Goal: Task Accomplishment & Management: Use online tool/utility

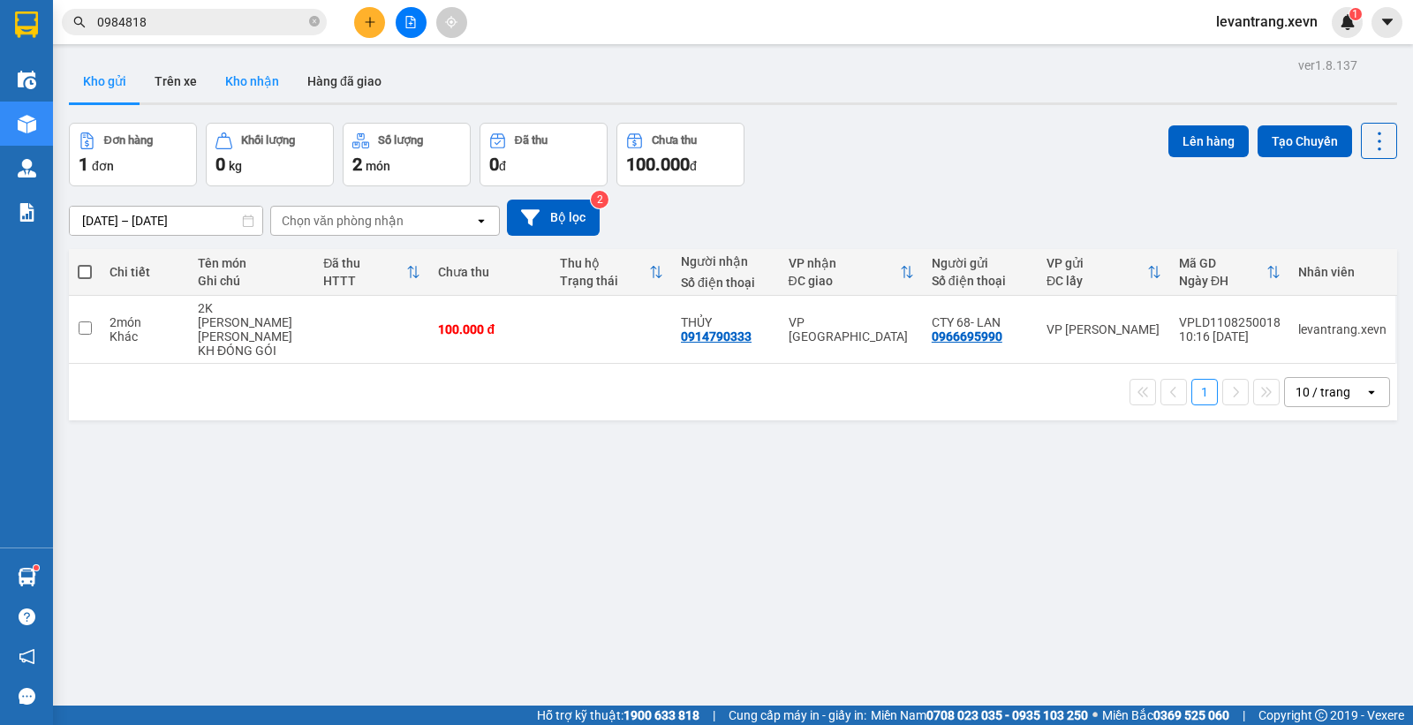
click at [223, 74] on button "Kho nhận" at bounding box center [252, 81] width 82 height 42
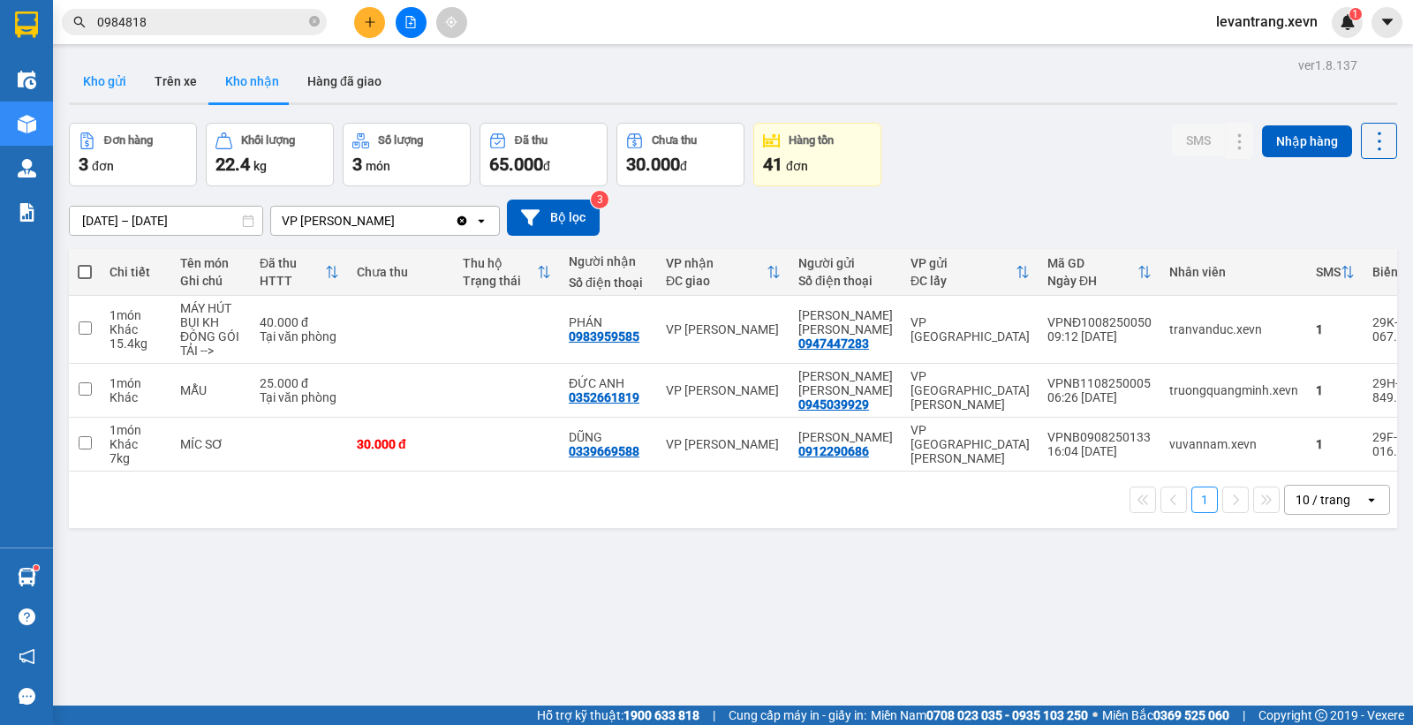
click at [98, 89] on button "Kho gửi" at bounding box center [105, 81] width 72 height 42
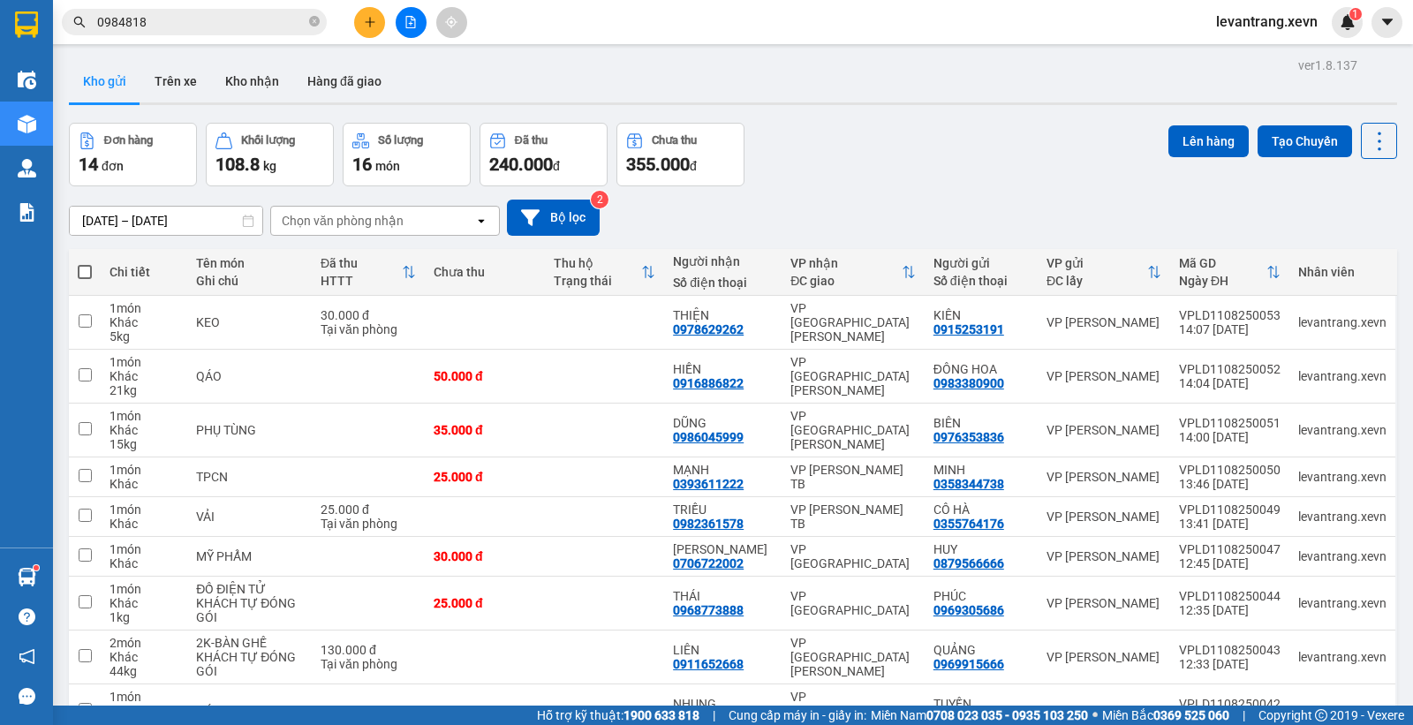
click at [367, 219] on div "Chọn văn phòng nhận" at bounding box center [343, 221] width 122 height 18
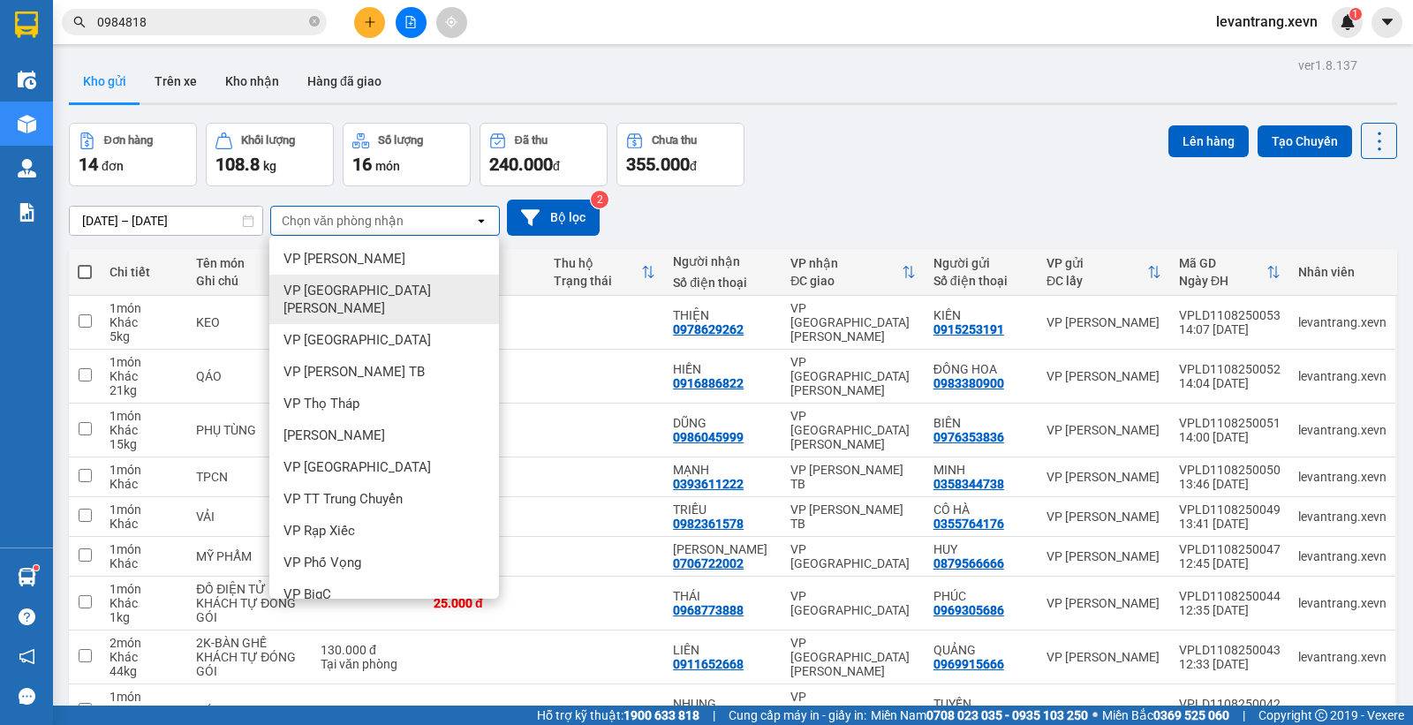
click at [366, 287] on div "VP [GEOGRAPHIC_DATA][PERSON_NAME]" at bounding box center [384, 299] width 230 height 49
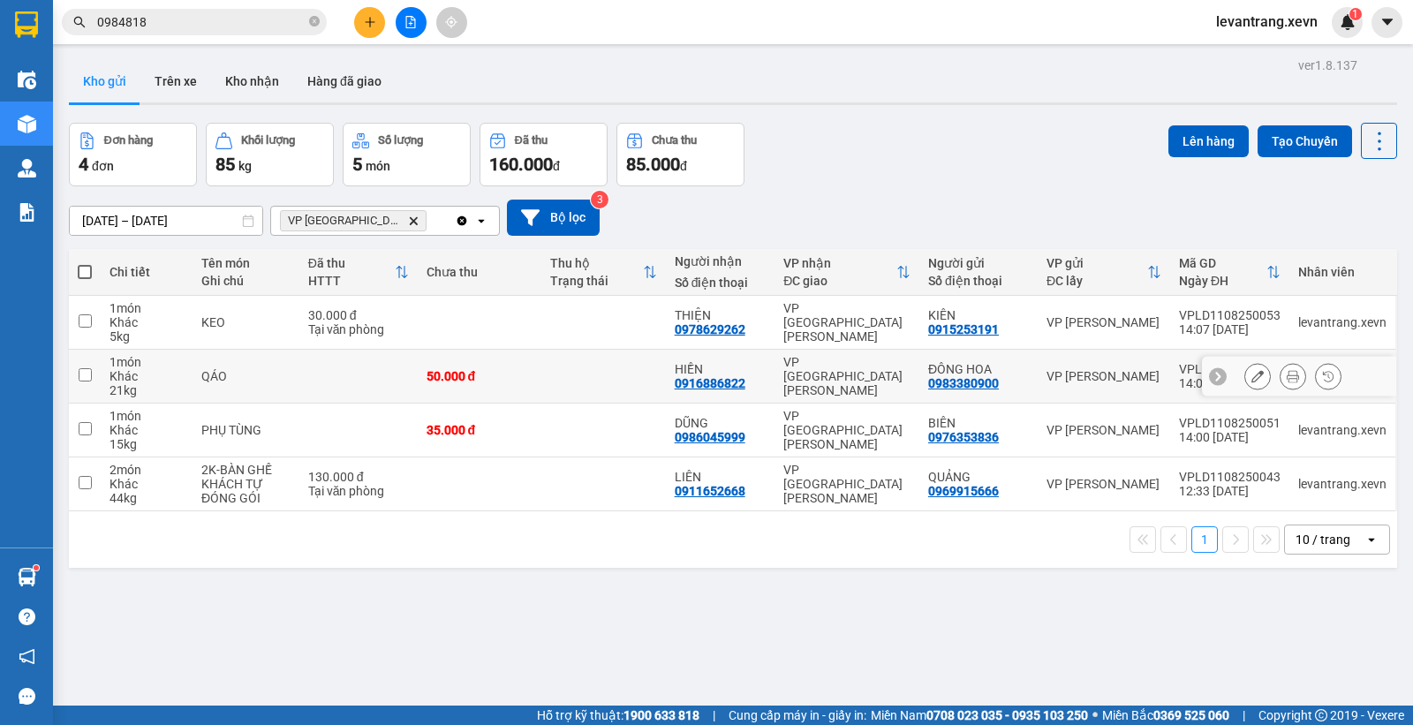
drag, startPoint x: 814, startPoint y: 398, endPoint x: 675, endPoint y: 412, distance: 140.2
drag, startPoint x: 231, startPoint y: 77, endPoint x: 221, endPoint y: 86, distance: 13.8
click at [232, 78] on button "Kho nhận" at bounding box center [252, 81] width 82 height 42
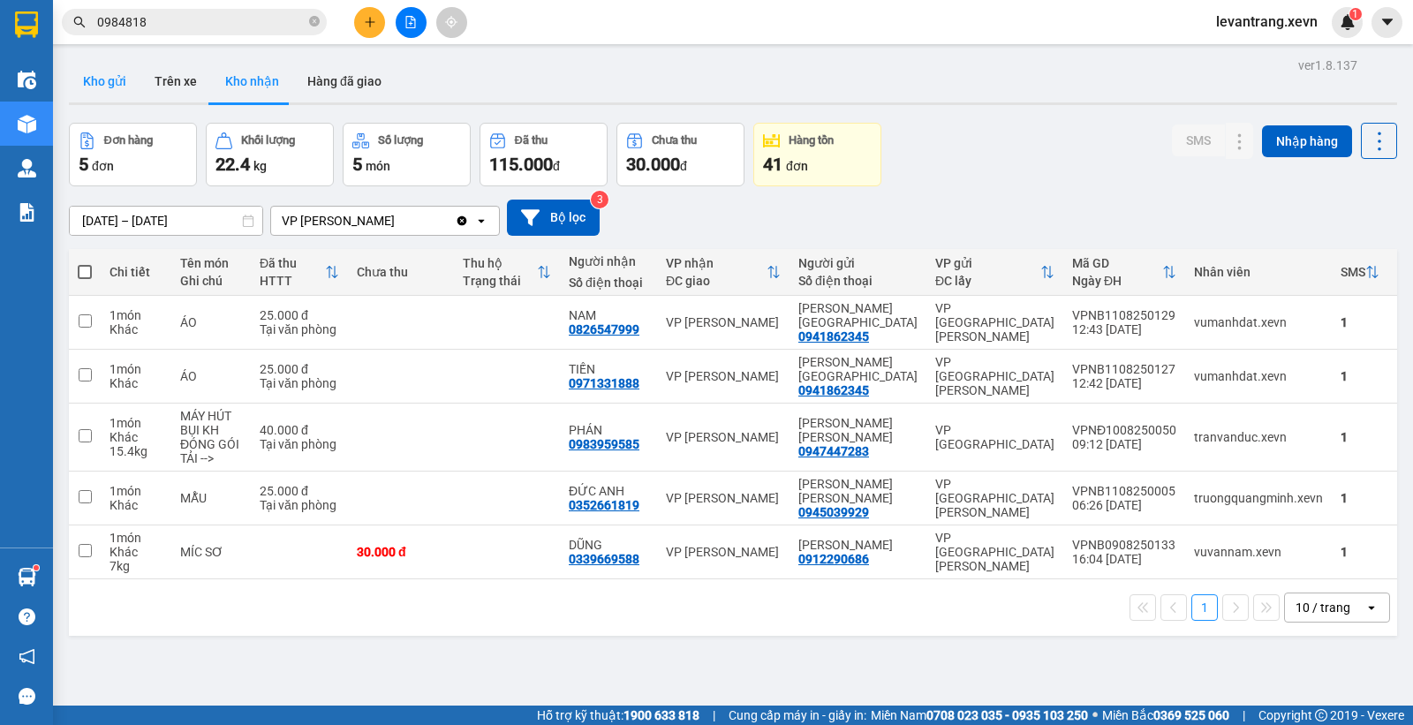
click at [100, 91] on button "Kho gửi" at bounding box center [105, 81] width 72 height 42
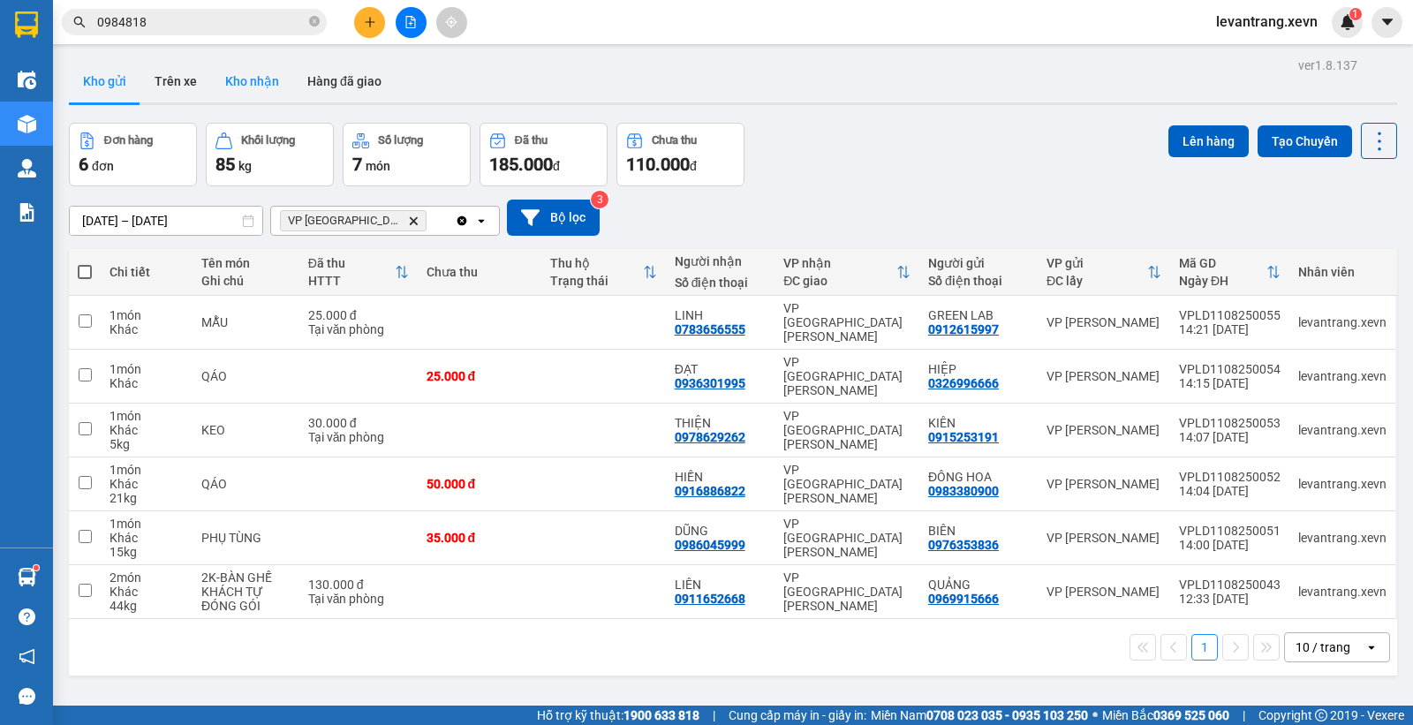
click at [265, 84] on button "Kho nhận" at bounding box center [252, 81] width 82 height 42
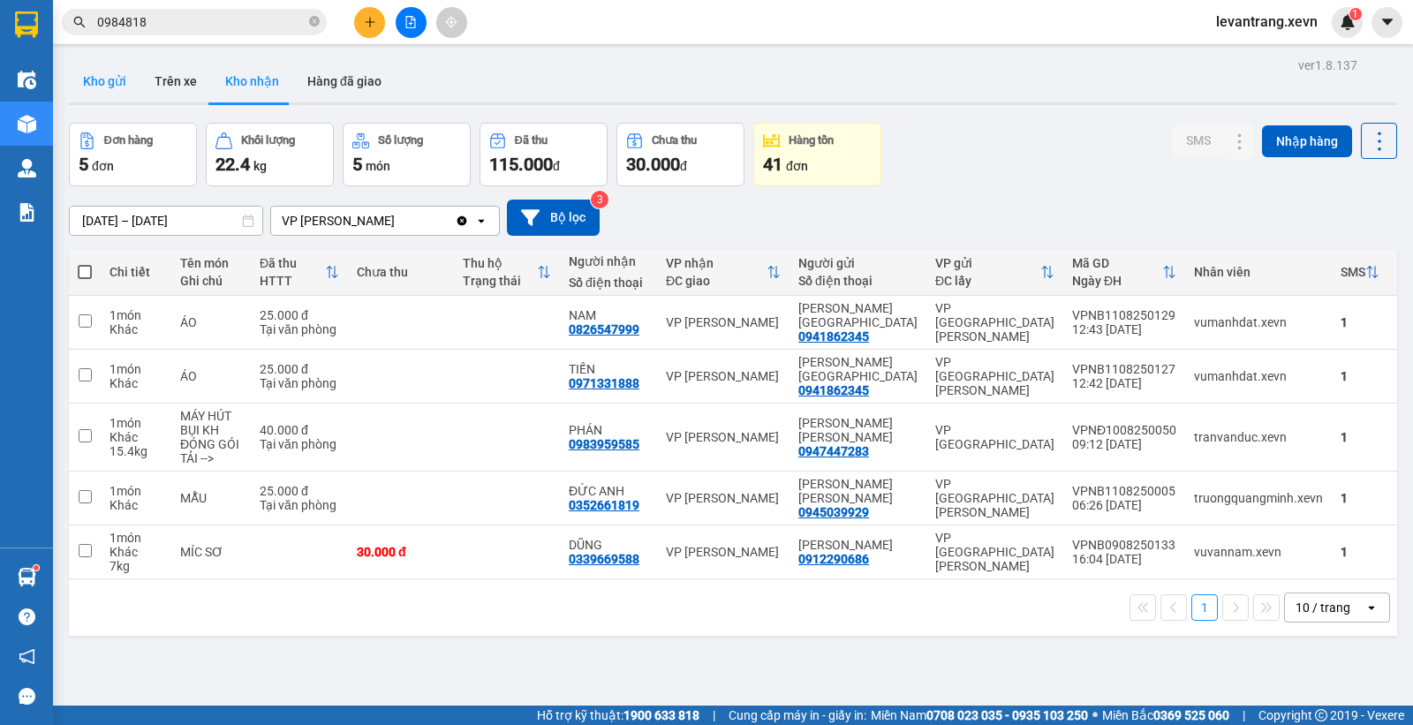
click at [99, 86] on button "Kho gửi" at bounding box center [105, 81] width 72 height 42
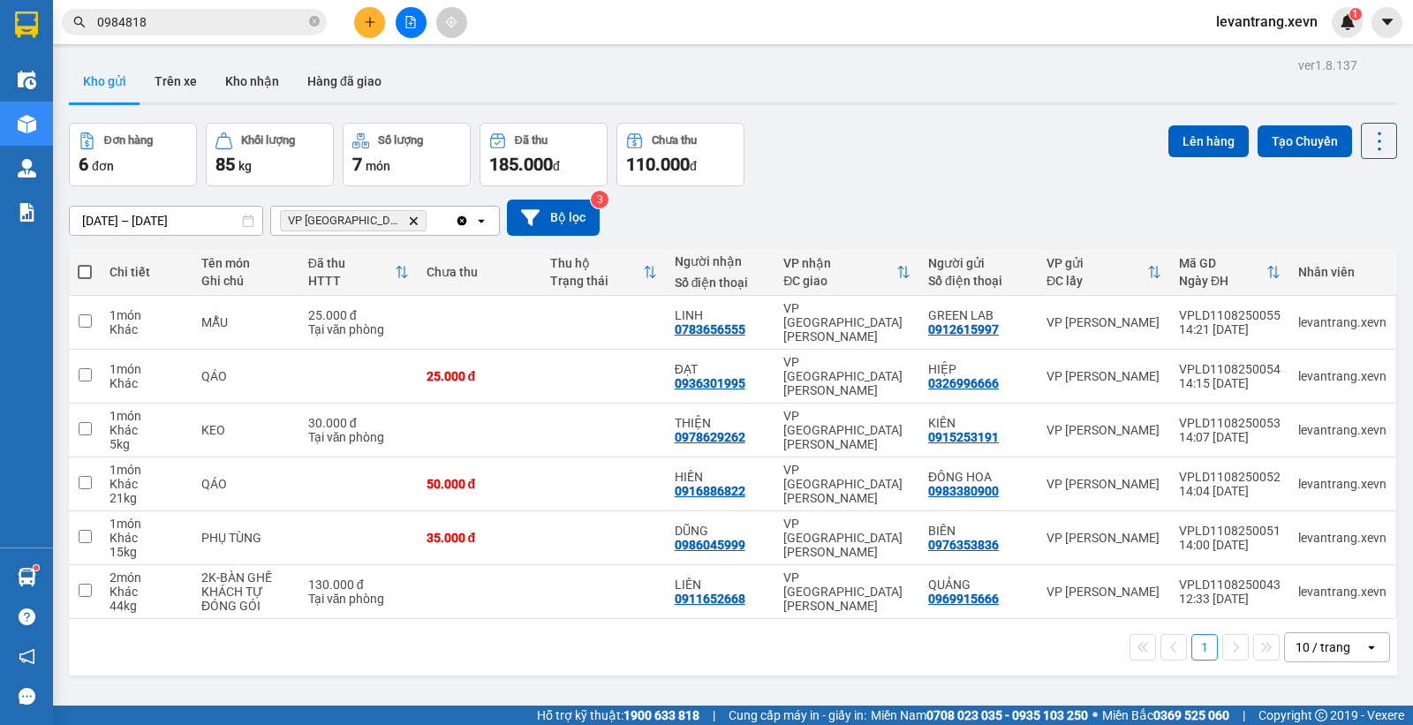
click at [144, 34] on span "0984818" at bounding box center [194, 22] width 265 height 26
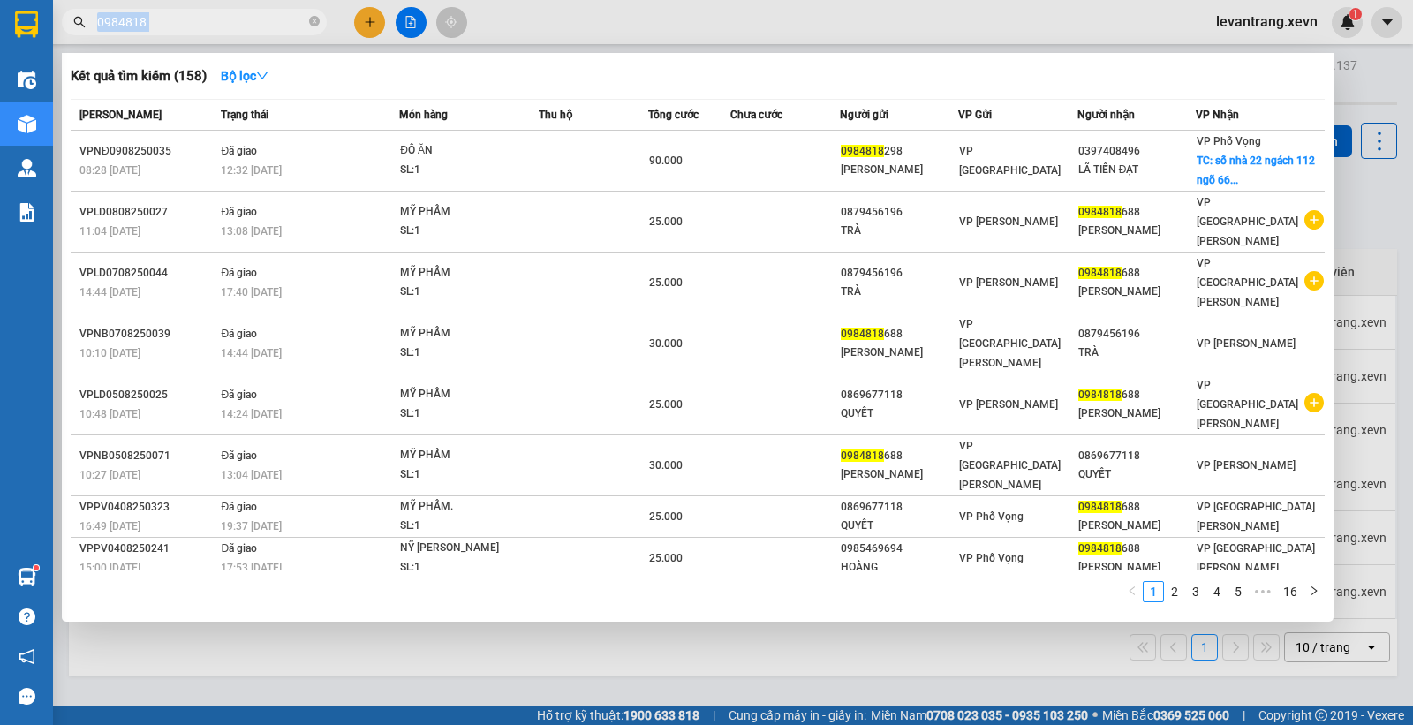
click at [145, 32] on span "0984818" at bounding box center [194, 22] width 265 height 26
click at [313, 20] on icon "close-circle" at bounding box center [314, 21] width 11 height 11
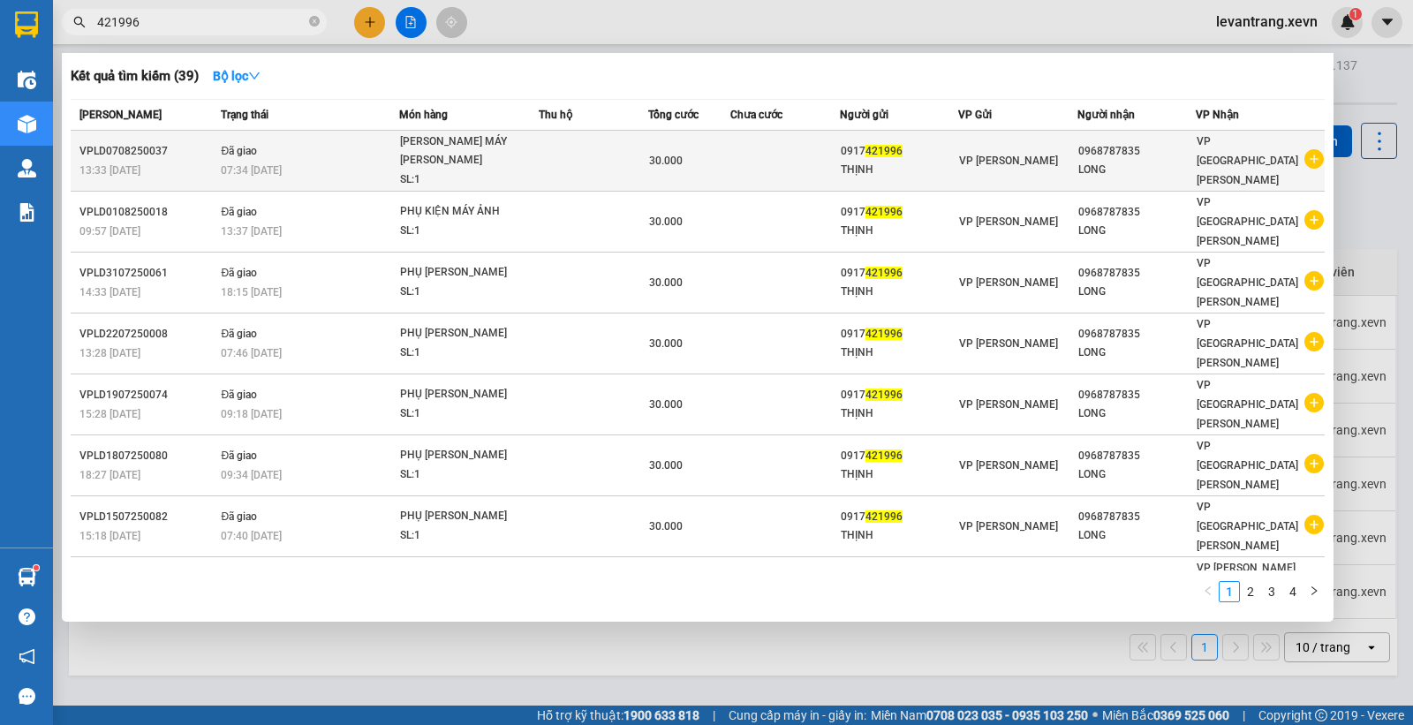
type input "421996"
click at [1311, 149] on icon "plus-circle" at bounding box center [1313, 158] width 19 height 19
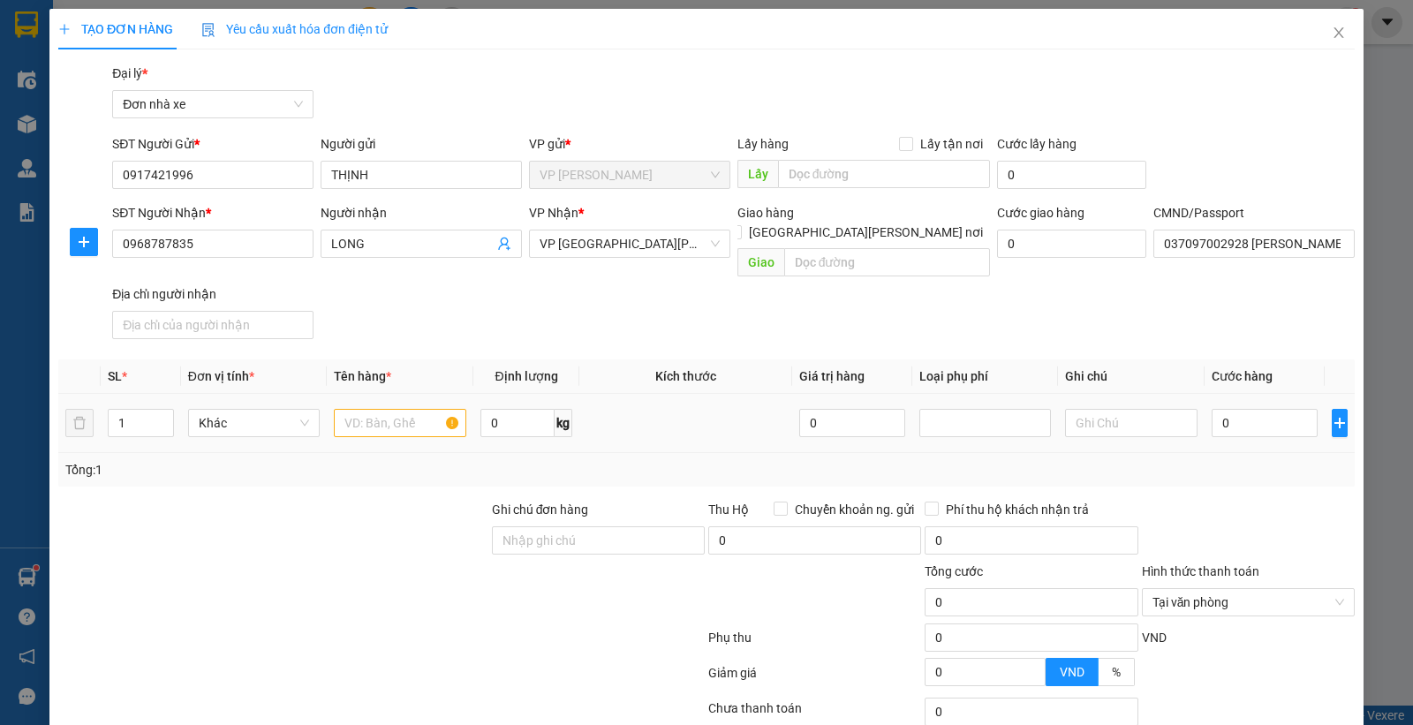
click at [429, 416] on div at bounding box center [400, 422] width 132 height 35
click at [427, 409] on input "text" at bounding box center [400, 423] width 132 height 28
click at [438, 409] on input "text" at bounding box center [400, 423] width 132 height 28
type input "PHỤ KIỆN MÁY ẢNH"
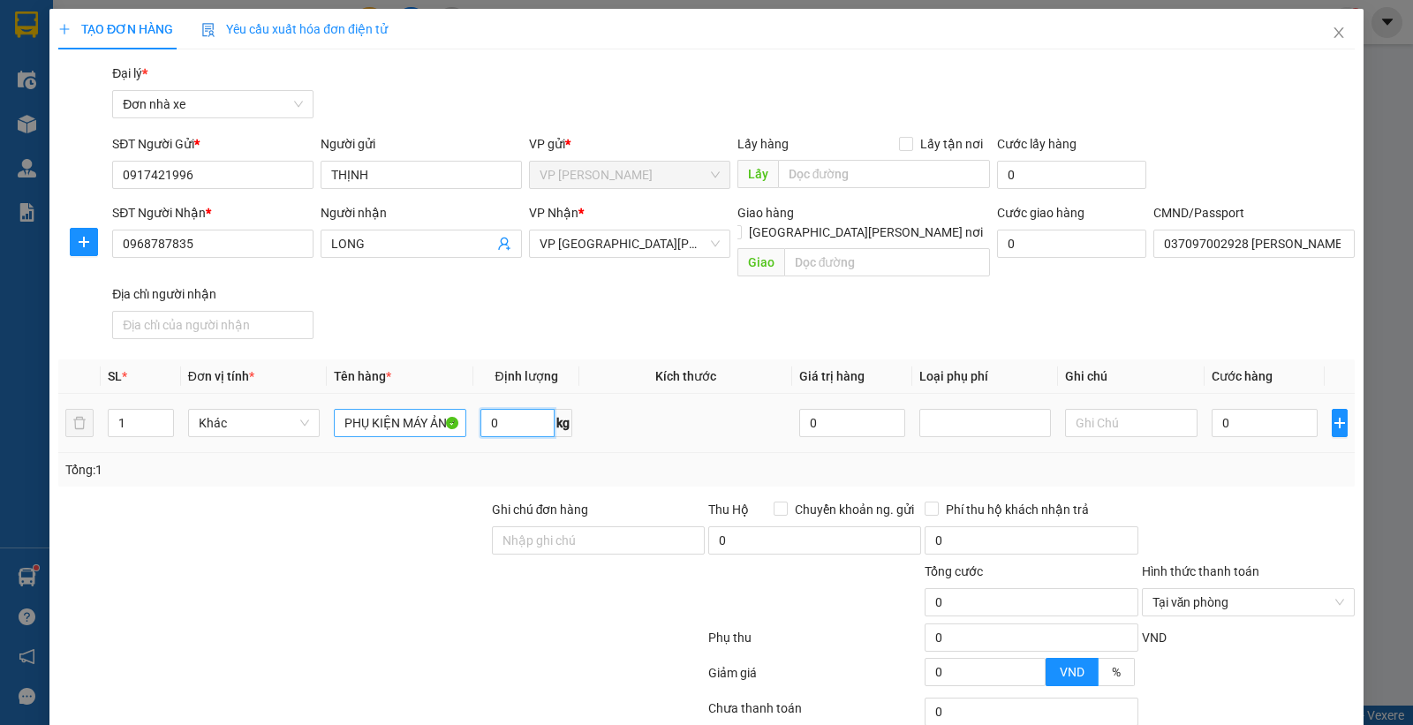
scroll to position [0, 0]
type input "3"
click at [1246, 410] on input "0" at bounding box center [1265, 423] width 106 height 28
type input "3"
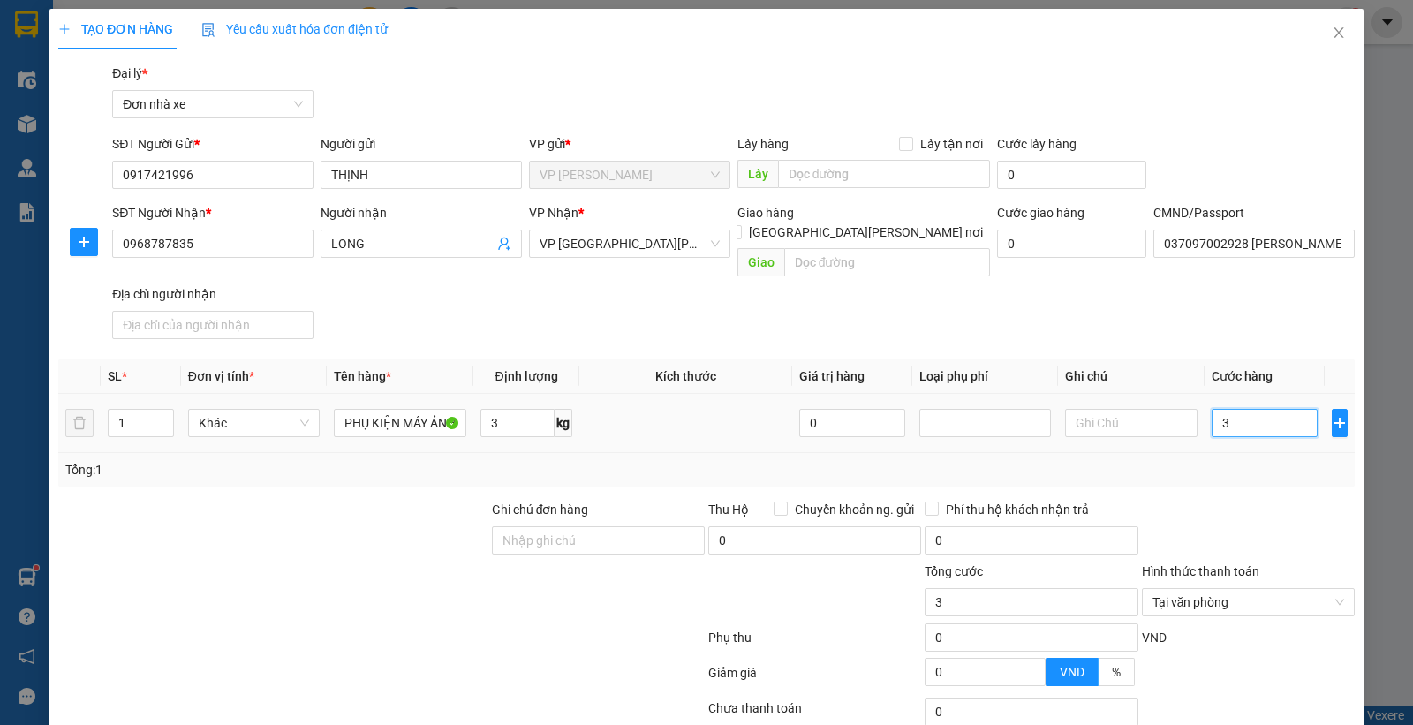
type input "30"
type input "30.000"
click at [1247, 460] on div "Tổng: 1" at bounding box center [706, 469] width 1282 height 19
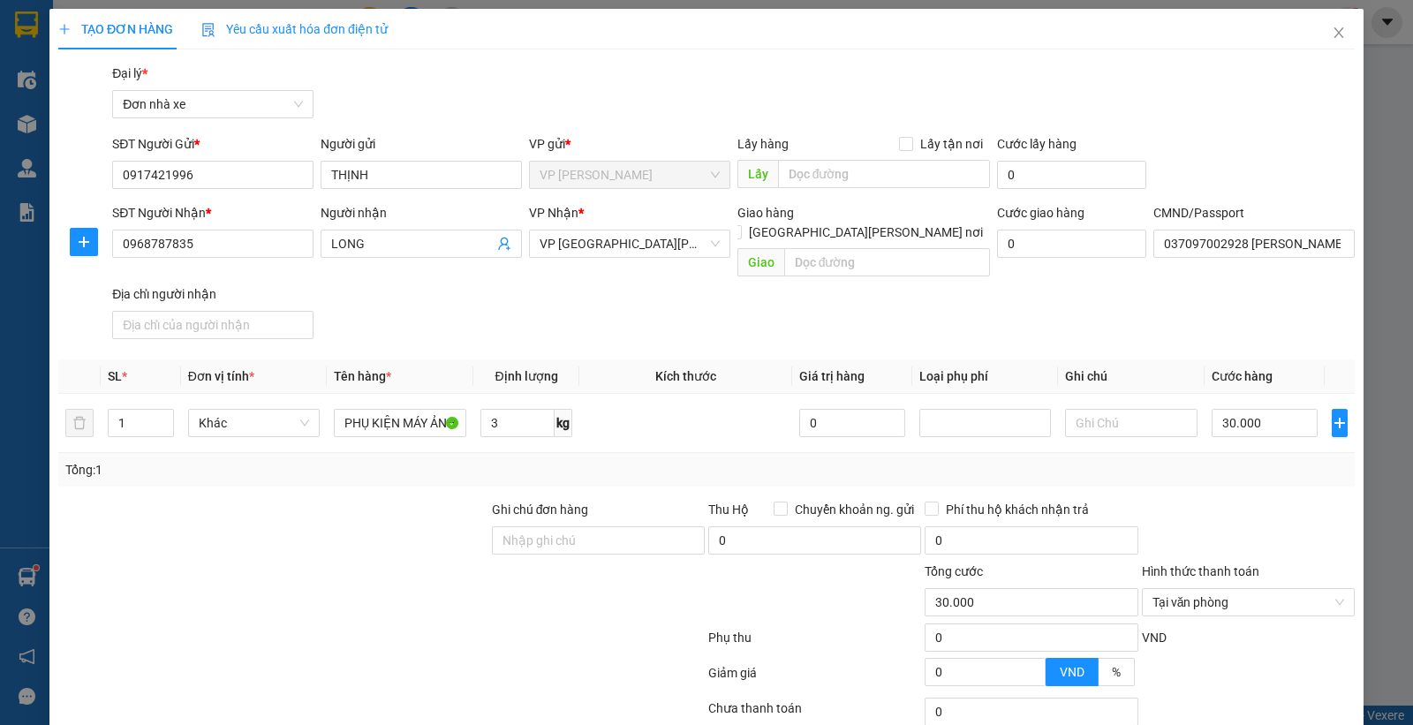
scroll to position [116, 0]
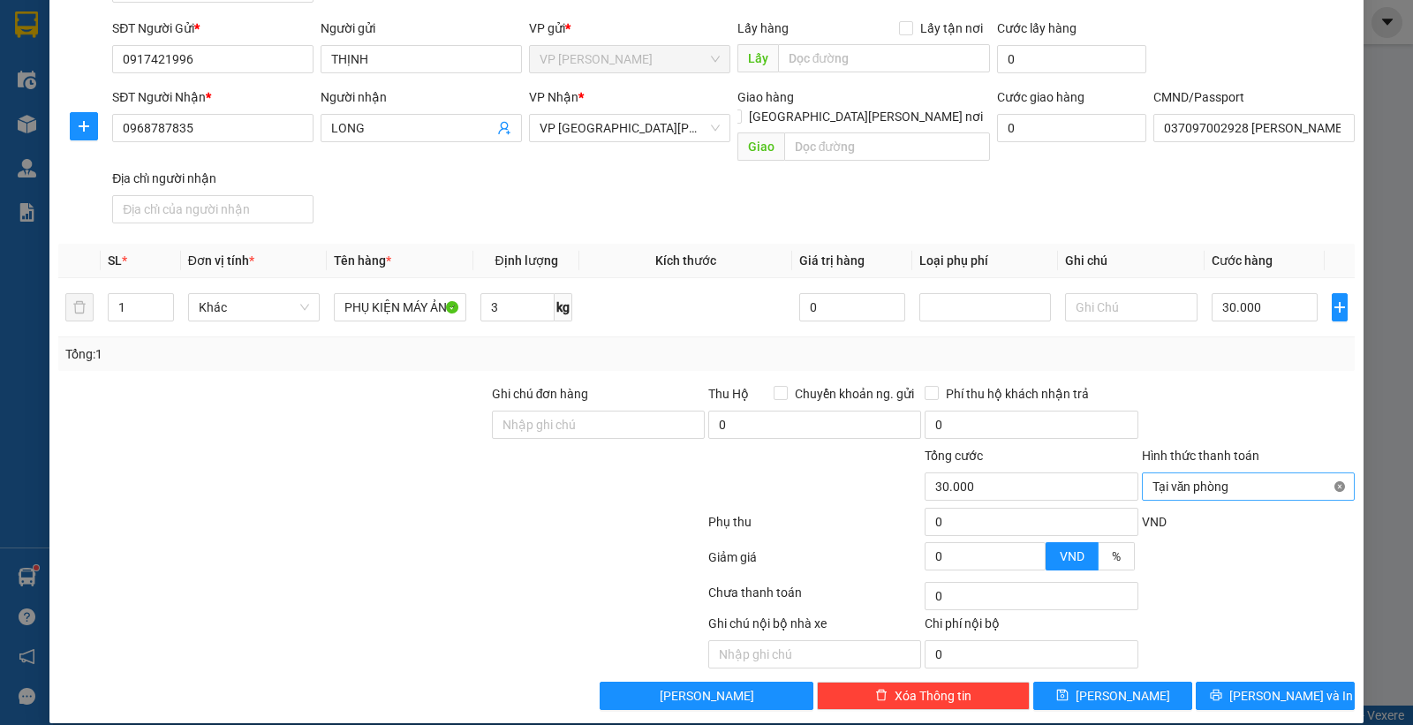
type input "30.000"
click at [1217, 384] on div at bounding box center [1248, 415] width 216 height 62
click at [1256, 686] on span "[PERSON_NAME] và In" at bounding box center [1291, 695] width 124 height 19
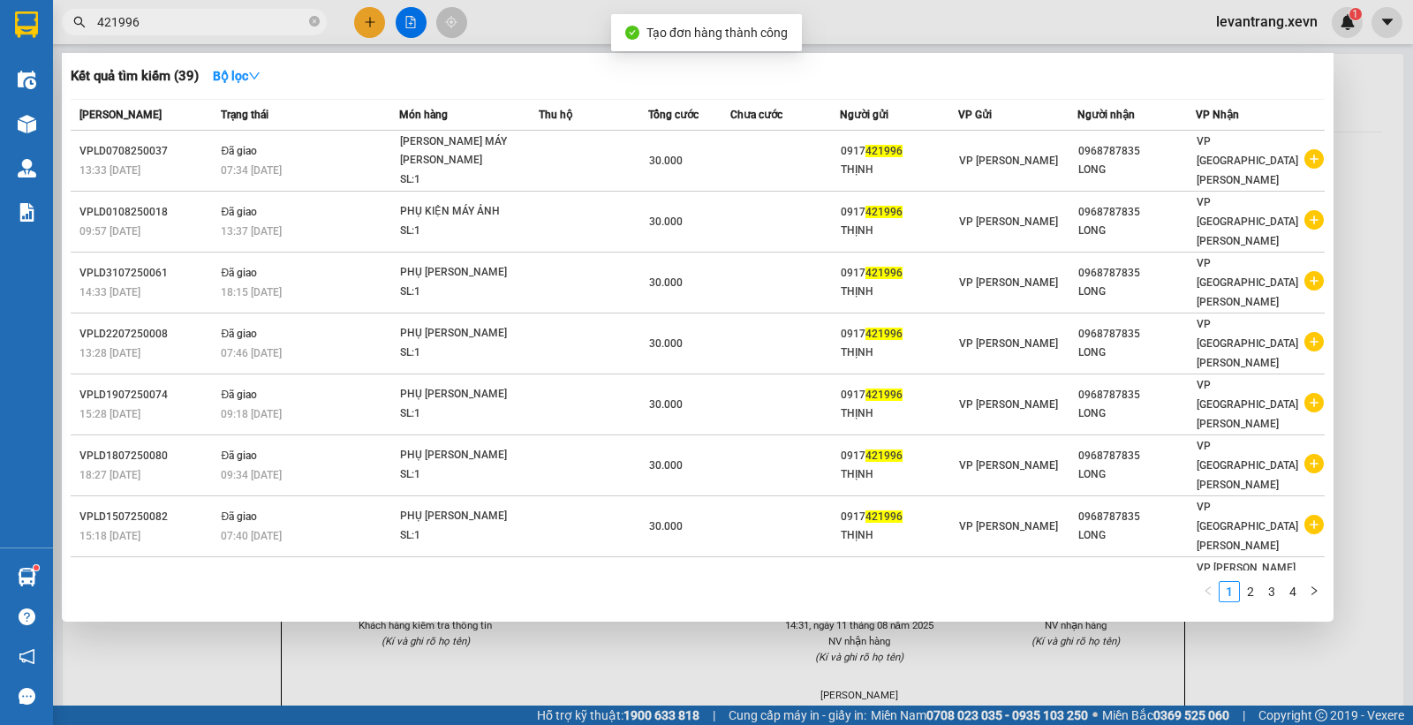
click at [869, 28] on div at bounding box center [706, 362] width 1413 height 725
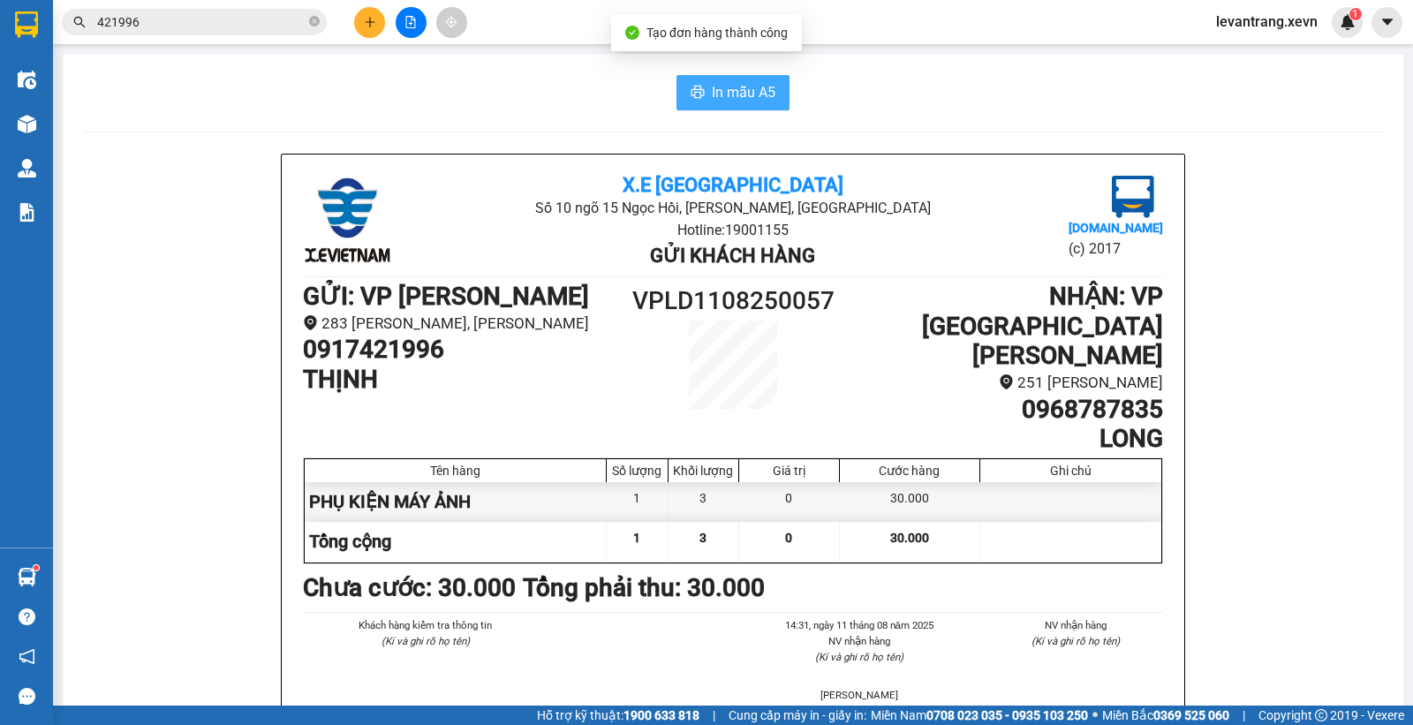
click at [733, 102] on span "In mẫu A5" at bounding box center [744, 92] width 64 height 22
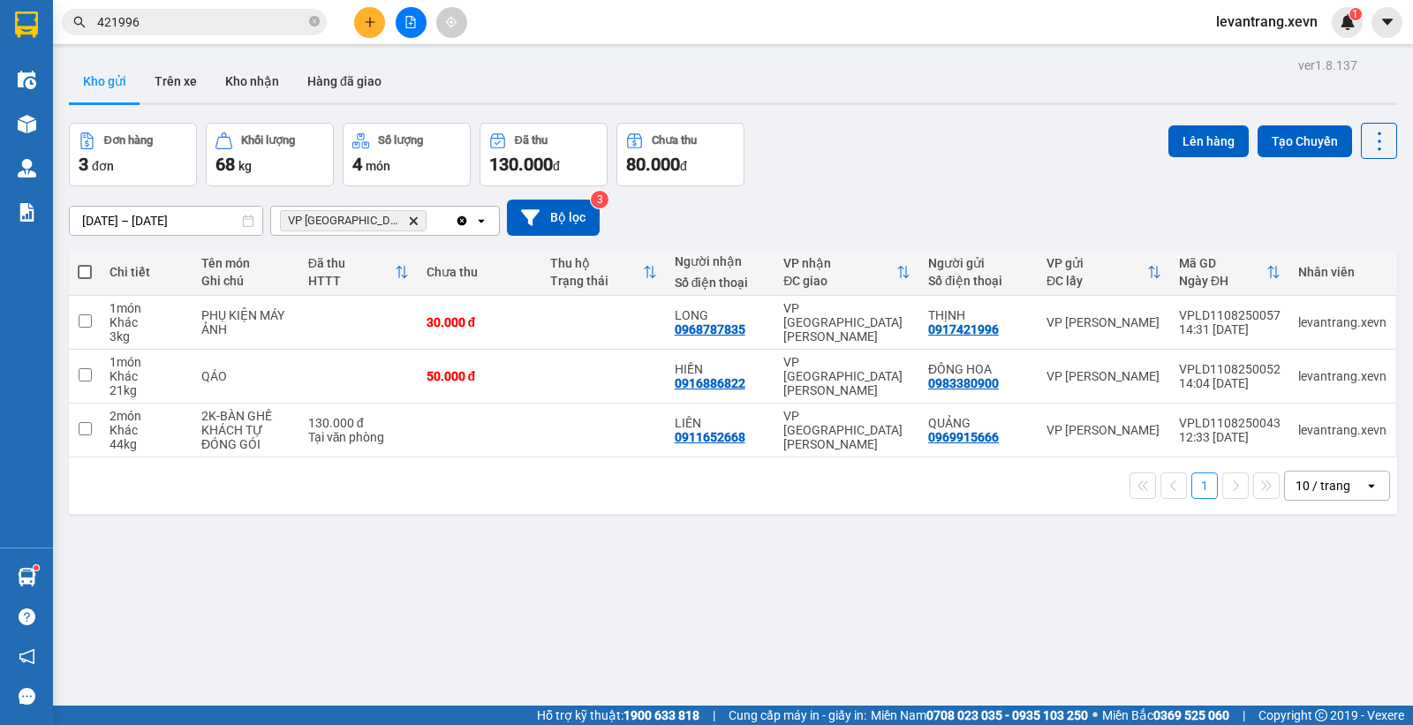
click at [946, 101] on div "Kho gửi Trên xe Kho nhận Hàng đã giao" at bounding box center [733, 83] width 1328 height 47
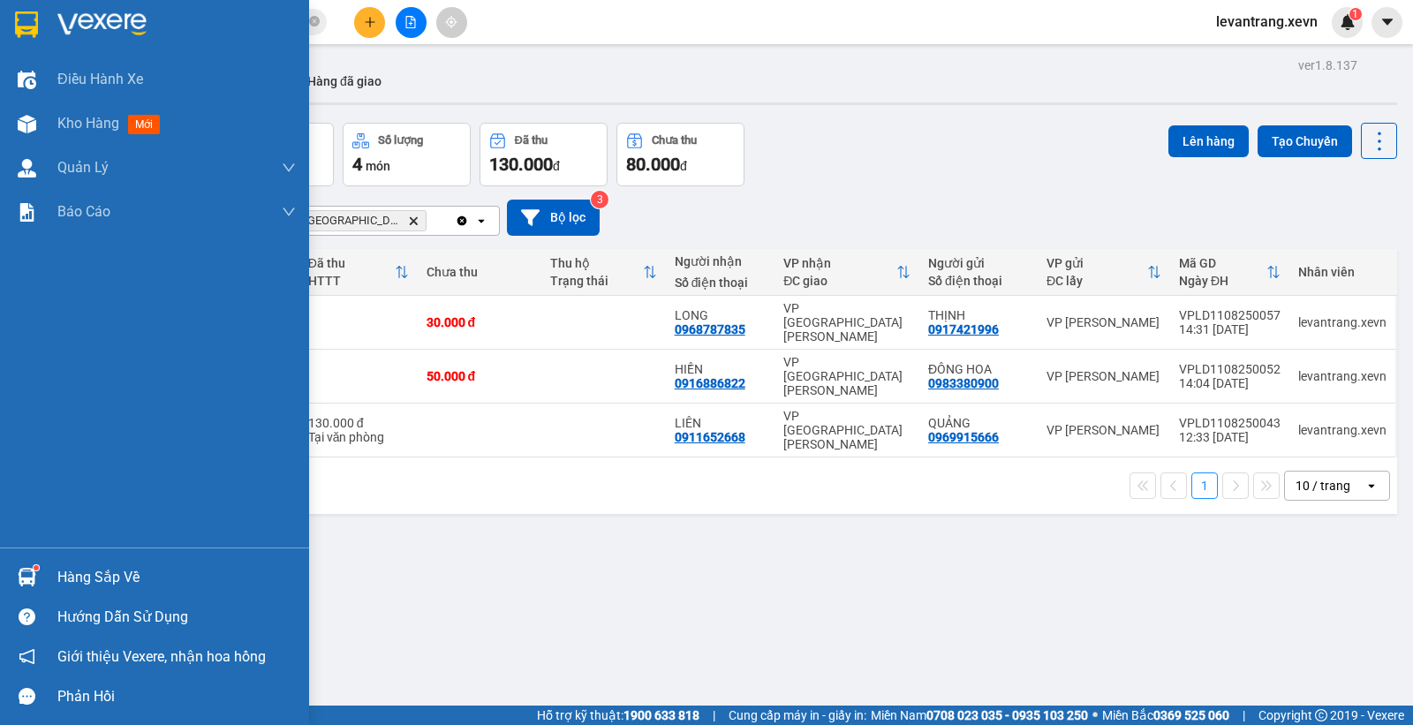
click at [16, 563] on div at bounding box center [26, 577] width 31 height 31
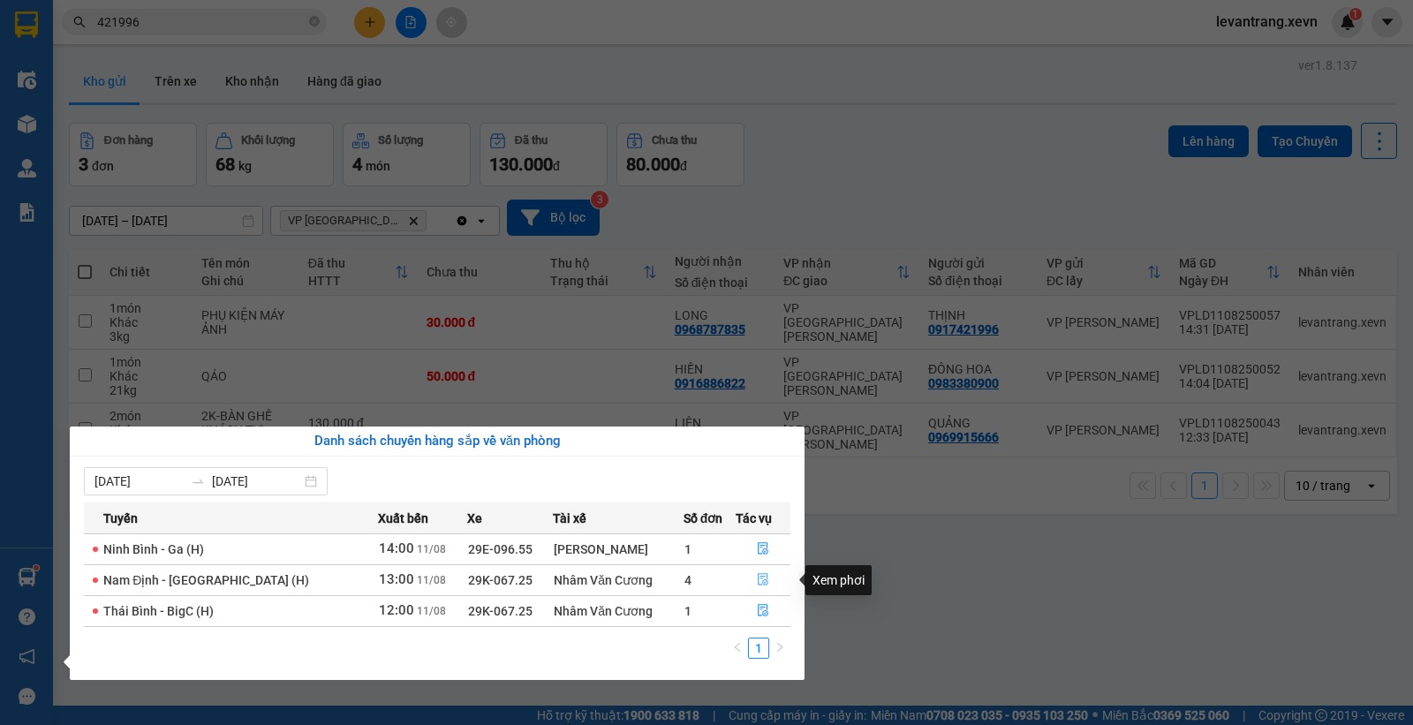
click at [749, 578] on button "button" at bounding box center [762, 580] width 53 height 28
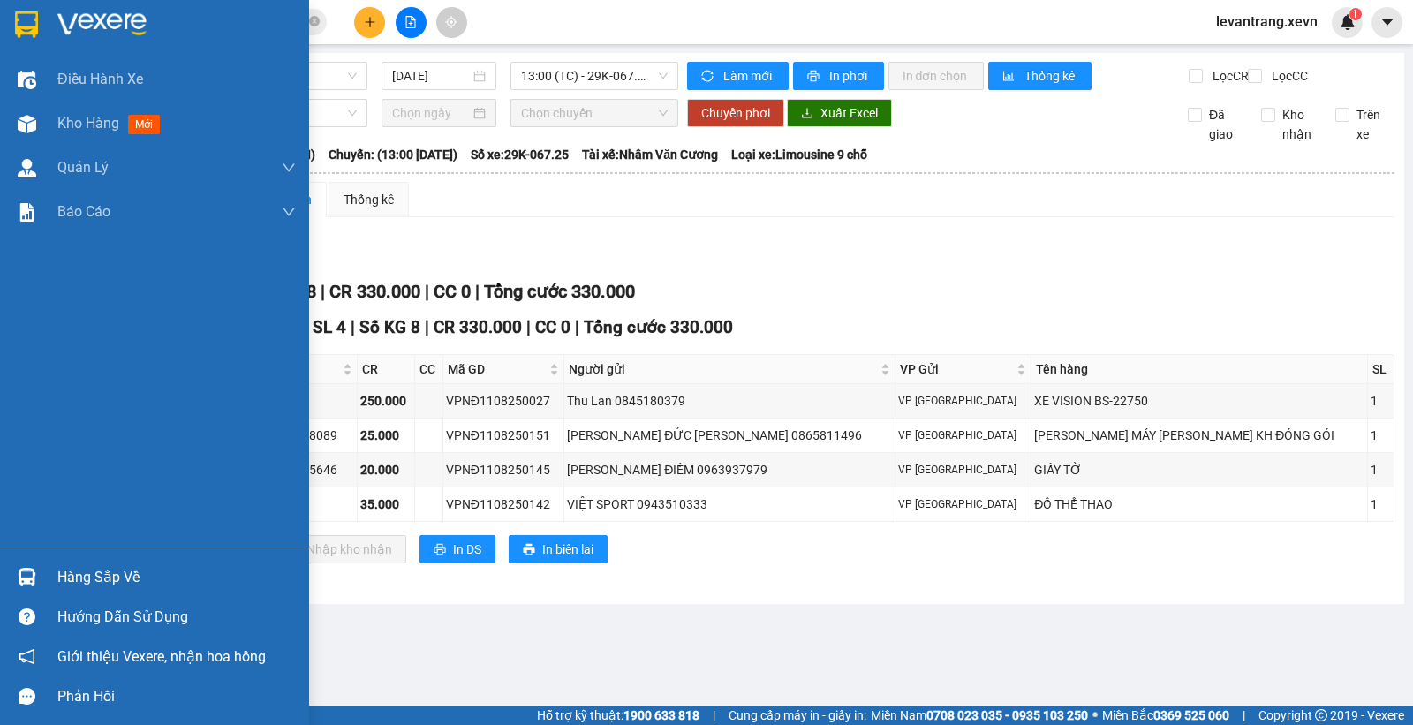
click at [7, 570] on div "Hàng sắp về" at bounding box center [154, 577] width 309 height 40
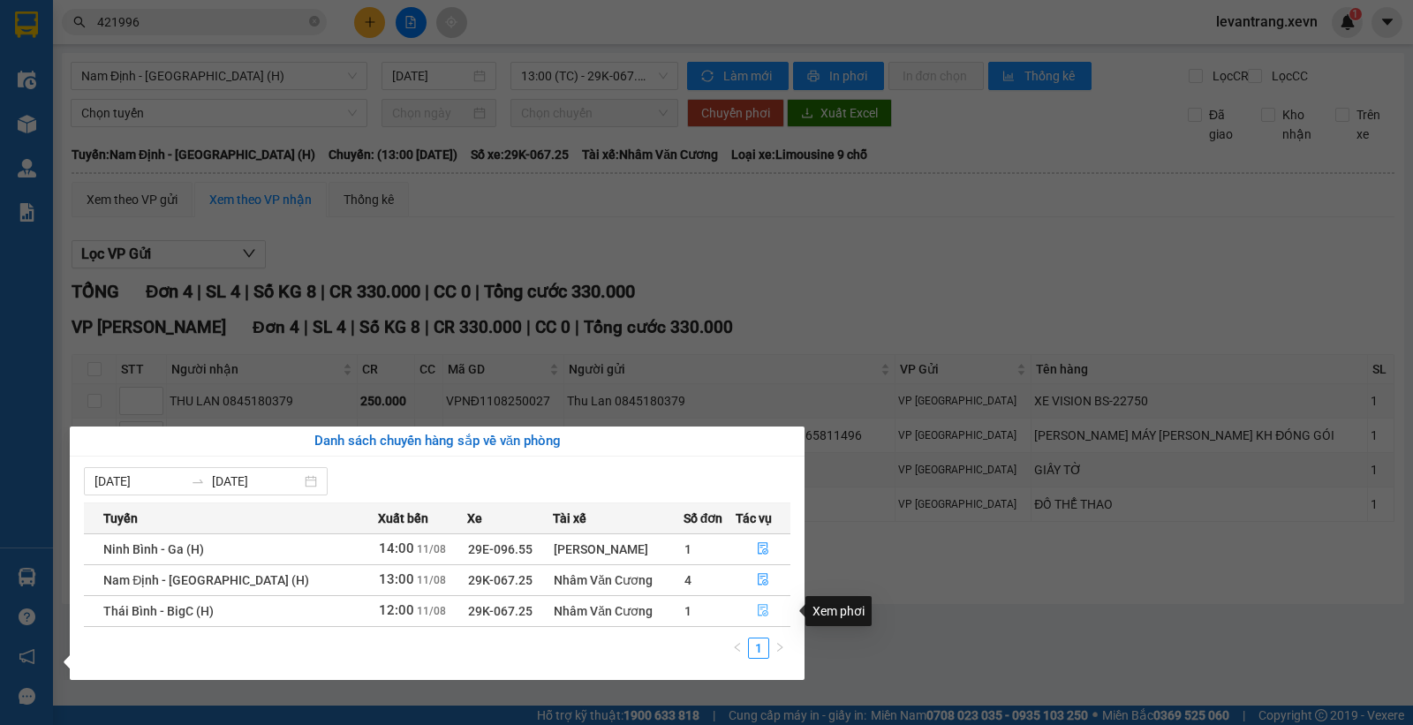
click at [756, 604] on button "button" at bounding box center [762, 611] width 53 height 28
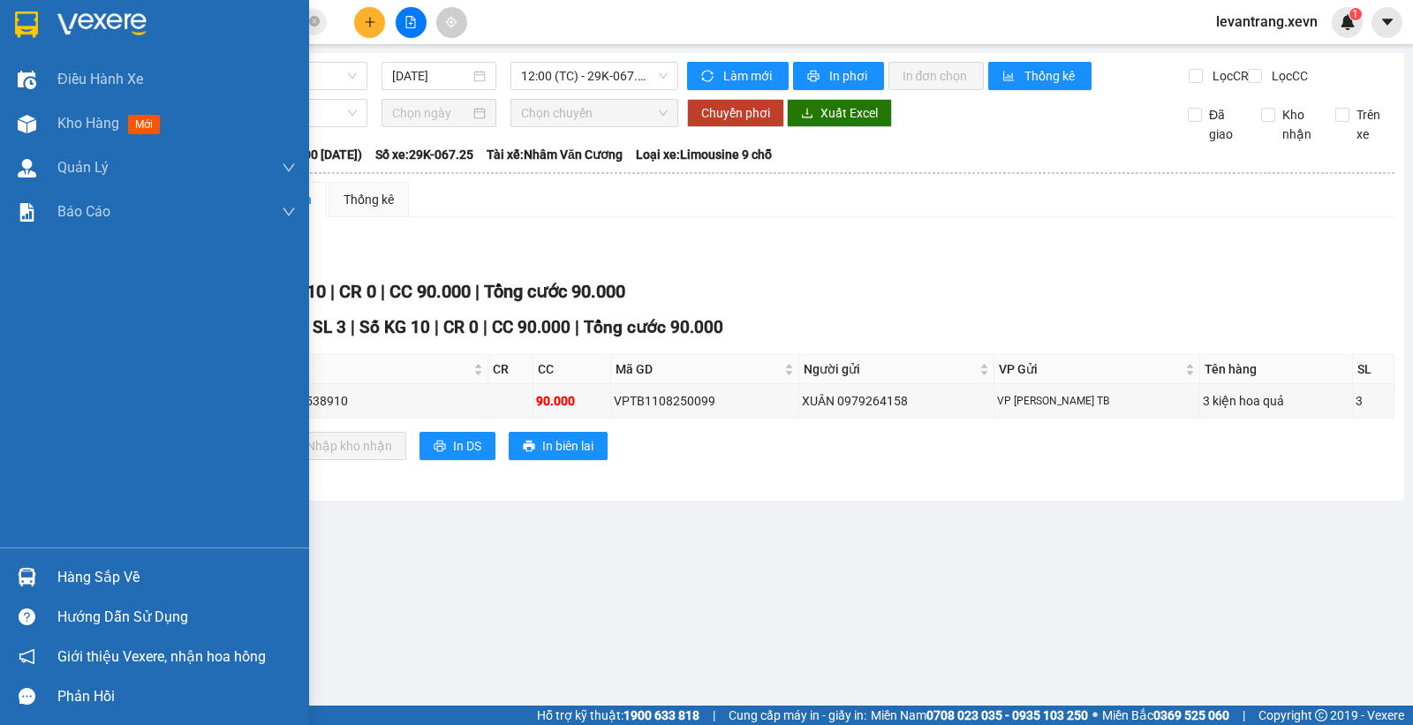
click at [19, 568] on img at bounding box center [27, 577] width 19 height 19
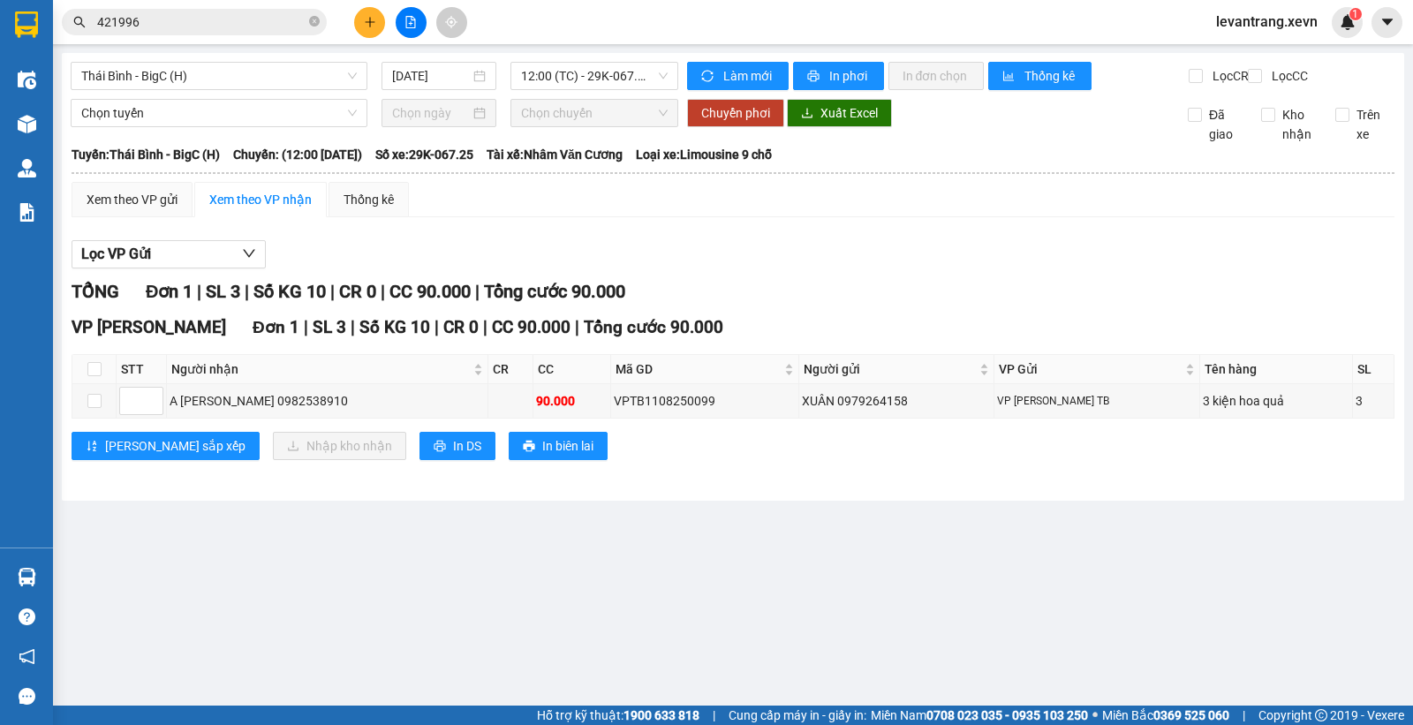
click at [813, 261] on section "Kết quả [PERSON_NAME] ( 39 ) Bộ lọc Mã ĐH Trạng thái Món hàng Thu hộ [PERSON_NA…" at bounding box center [706, 362] width 1413 height 725
